Goal: Ask a question

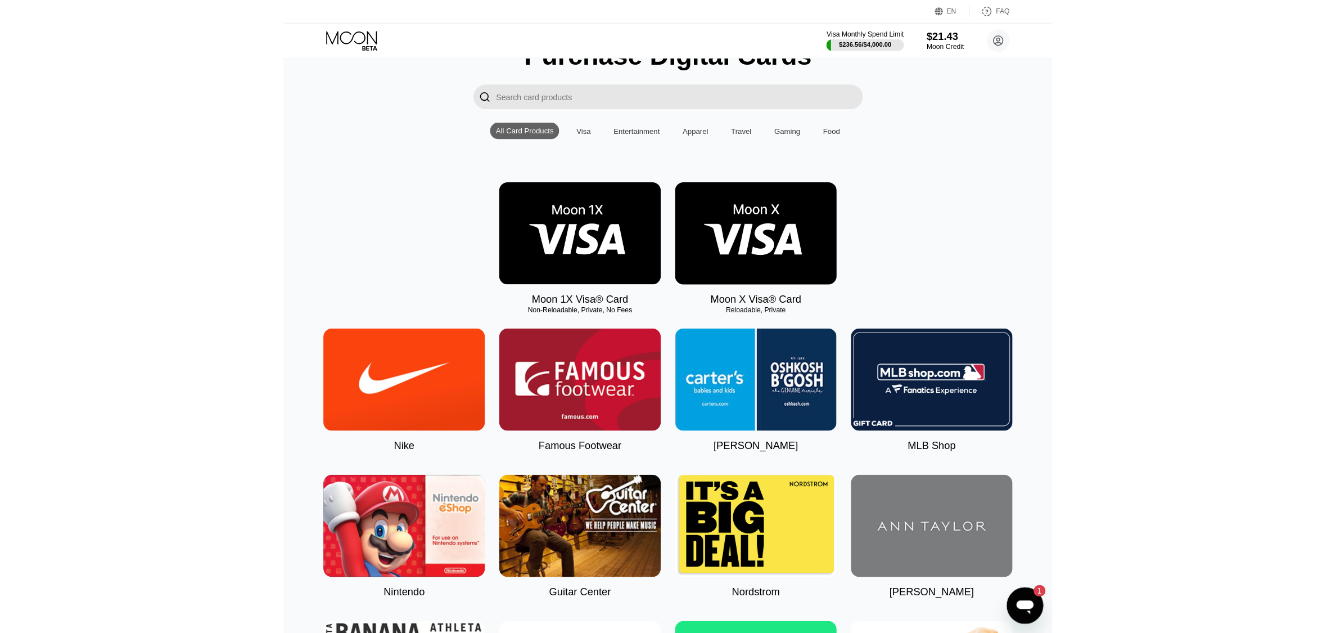
scroll to position [728, 0]
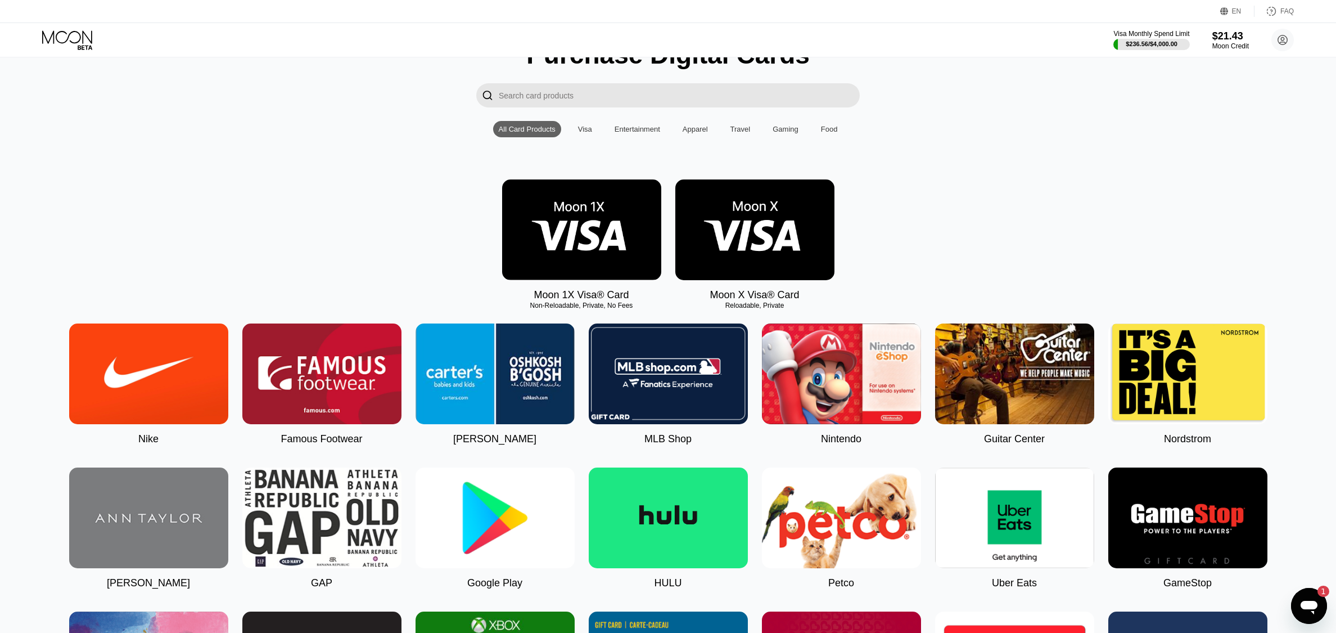
click at [757, 599] on icon "Открыть окно обмена сообщениями, 1 непрочитанное сообщение" at bounding box center [1309, 606] width 20 height 20
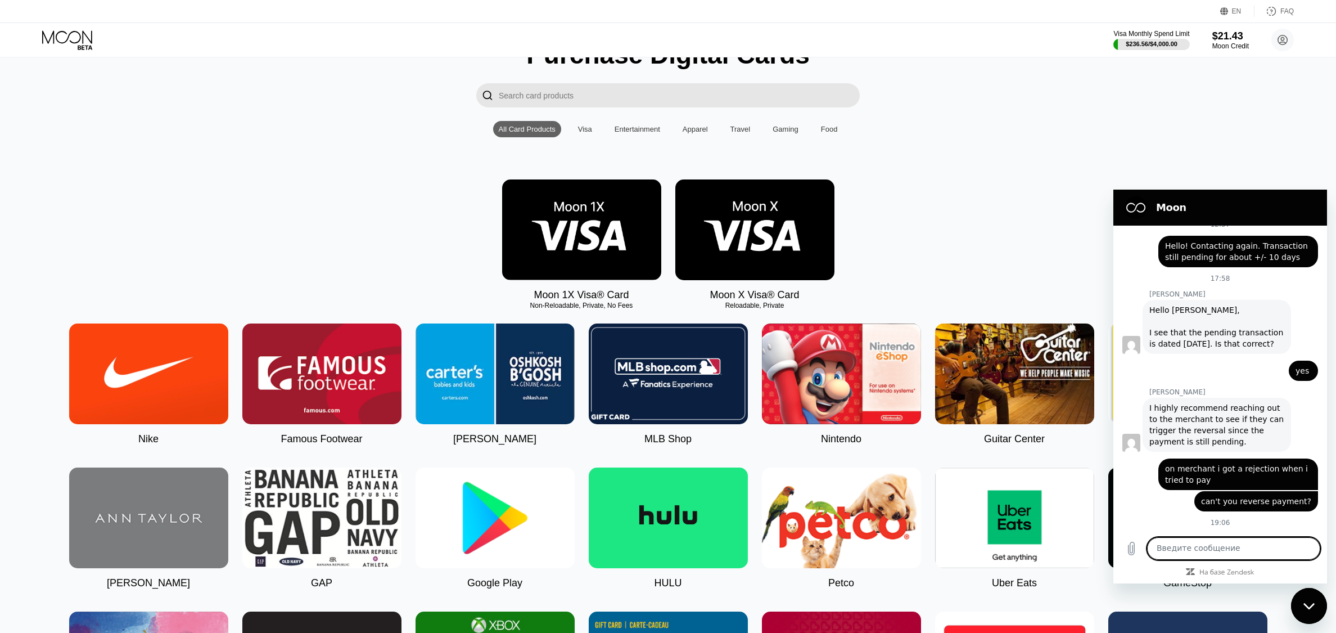
scroll to position [889, 0]
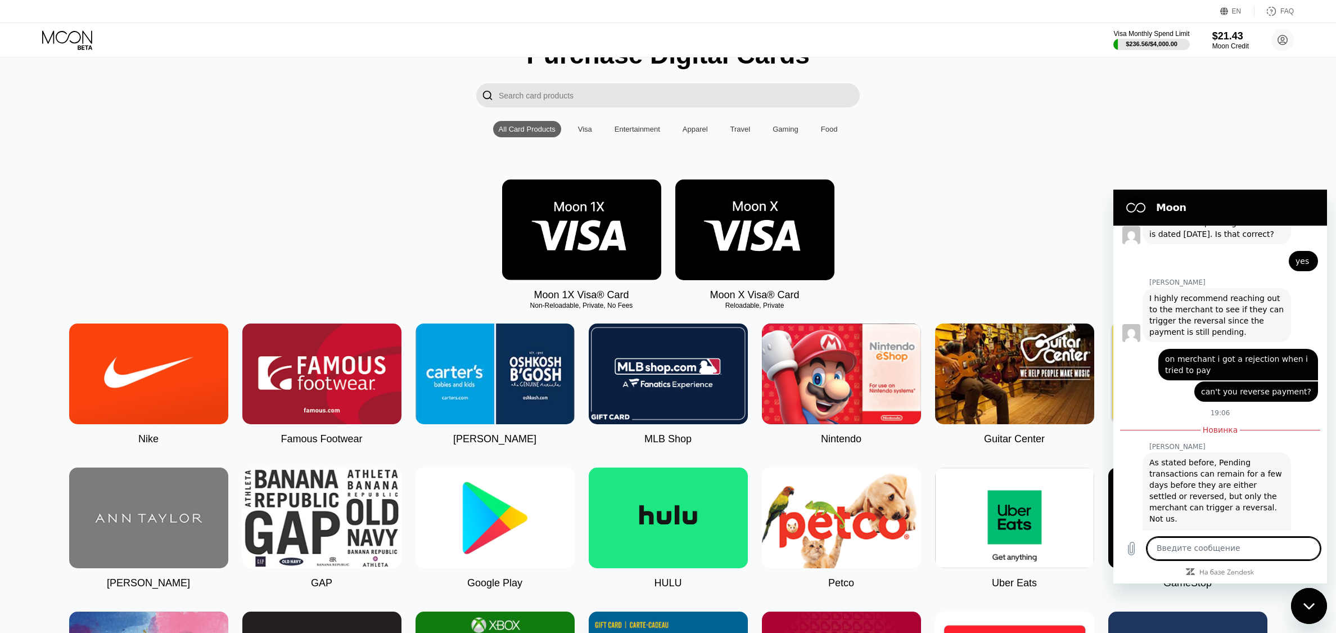
click at [757, 457] on div "As stated before, Pending transactions can remain for a few days before they ar…" at bounding box center [1217, 513] width 135 height 112
drag, startPoint x: 1153, startPoint y: 428, endPoint x: 1249, endPoint y: 444, distance: 97.5
click at [757, 457] on div "As stated before, Pending transactions can remain for a few days before they ar…" at bounding box center [1217, 513] width 135 height 112
click at [757, 472] on div "As stated before, Pending transactions can remain for a few days before they ar…" at bounding box center [1217, 513] width 135 height 112
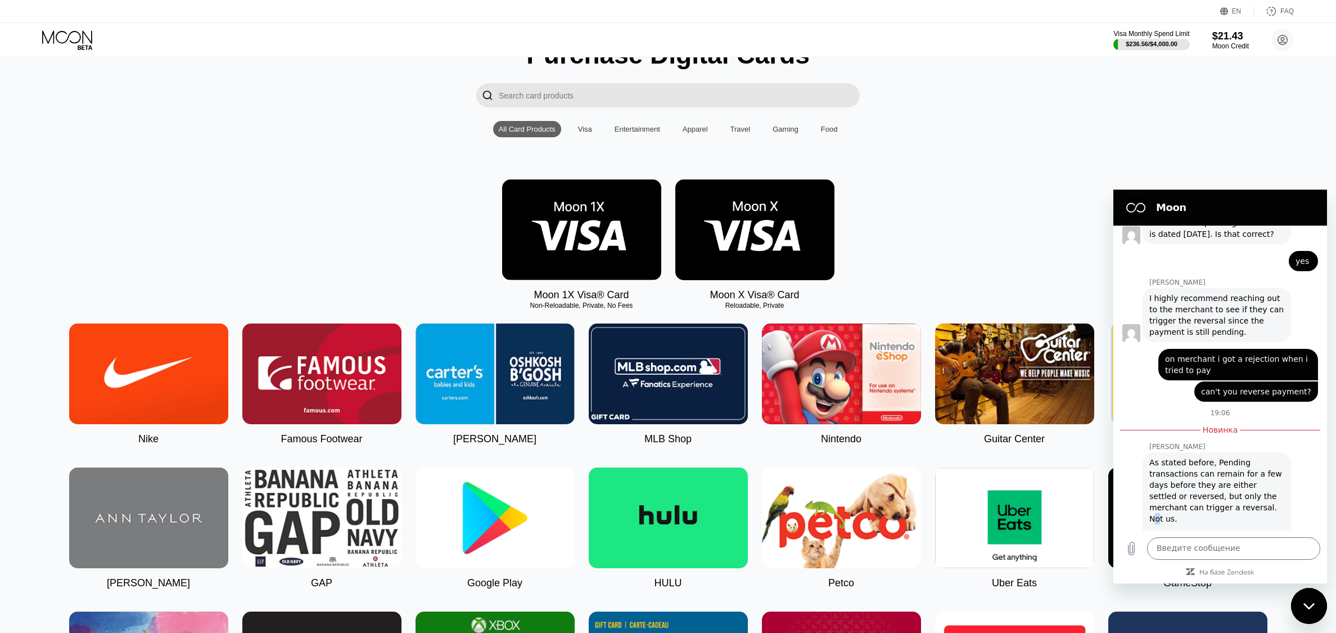
click at [757, 472] on div "As stated before, Pending transactions can remain for a few days before they ar…" at bounding box center [1217, 513] width 135 height 112
drag, startPoint x: 1235, startPoint y: 472, endPoint x: 1256, endPoint y: 472, distance: 20.8
click at [757, 472] on div "As stated before, Pending transactions can remain for a few days before they ar…" at bounding box center [1217, 513] width 135 height 112
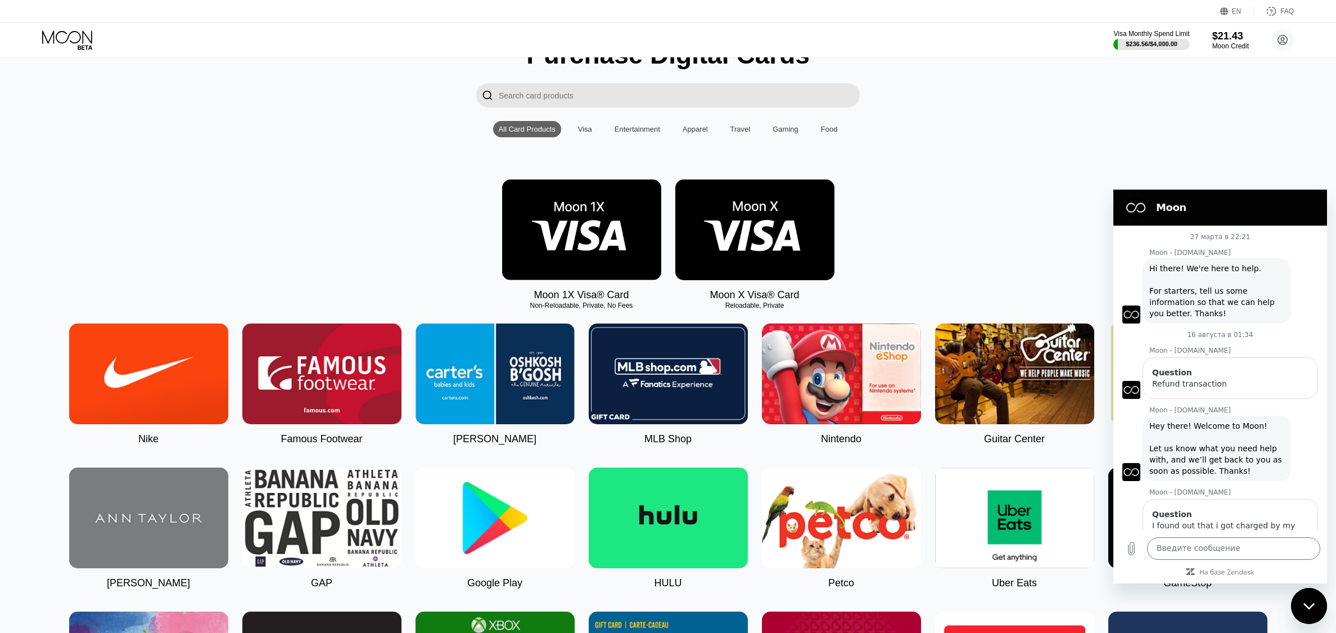
scroll to position [889, 0]
